Goal: Navigation & Orientation: Find specific page/section

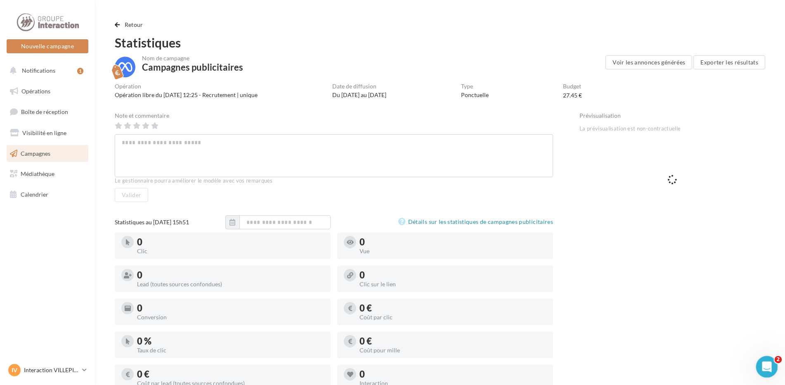
click at [768, 366] on icon "Ouvrir le Messenger Intercom" at bounding box center [766, 366] width 14 height 14
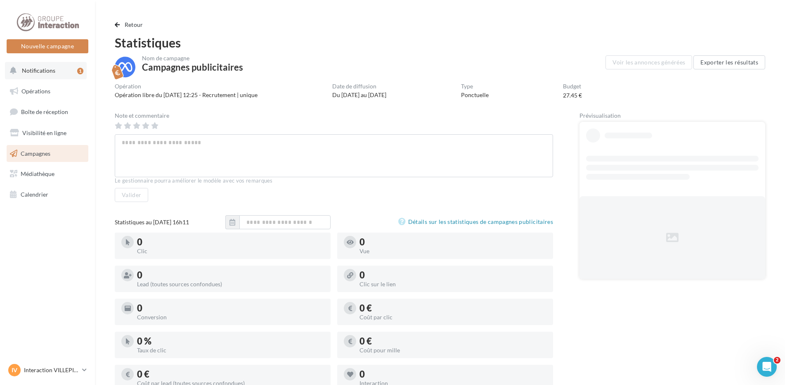
click at [74, 64] on button "Notifications 1" at bounding box center [46, 70] width 82 height 17
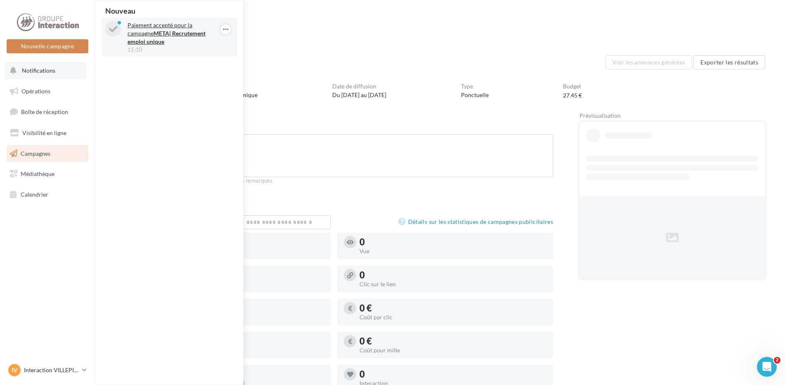
click at [147, 33] on strong "META| Recrutement emploi unique" at bounding box center [167, 37] width 78 height 15
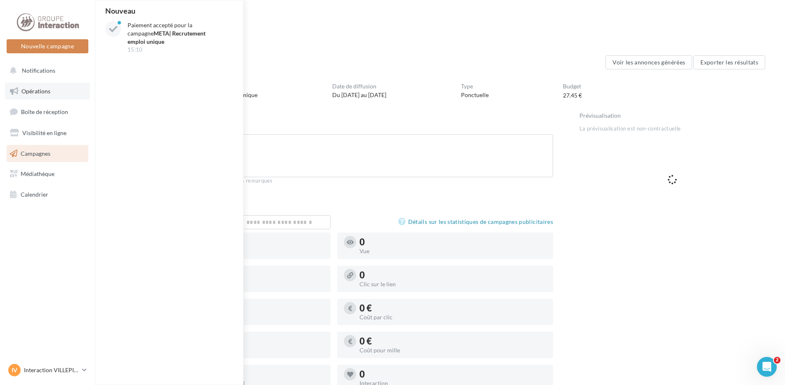
click at [45, 95] on link "Opérations" at bounding box center [47, 91] width 85 height 17
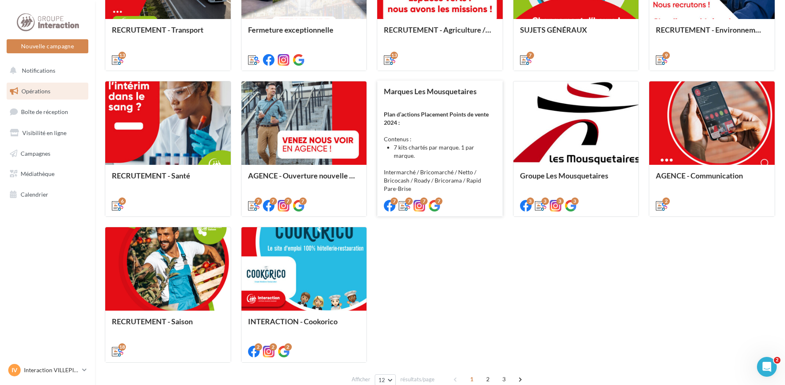
scroll to position [372, 0]
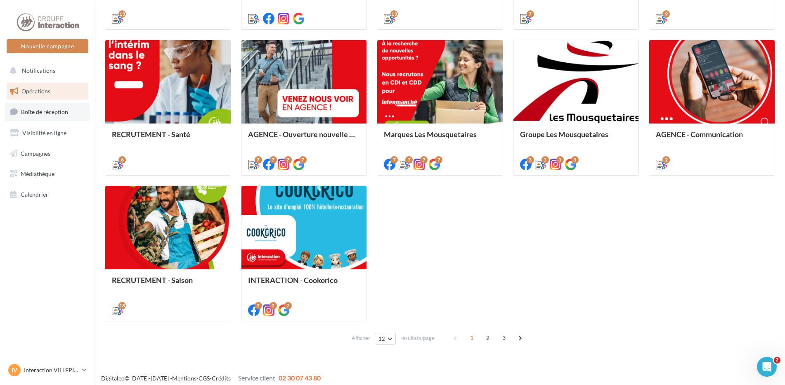
click at [62, 113] on span "Boîte de réception" at bounding box center [44, 111] width 47 height 7
